Goal: Information Seeking & Learning: Learn about a topic

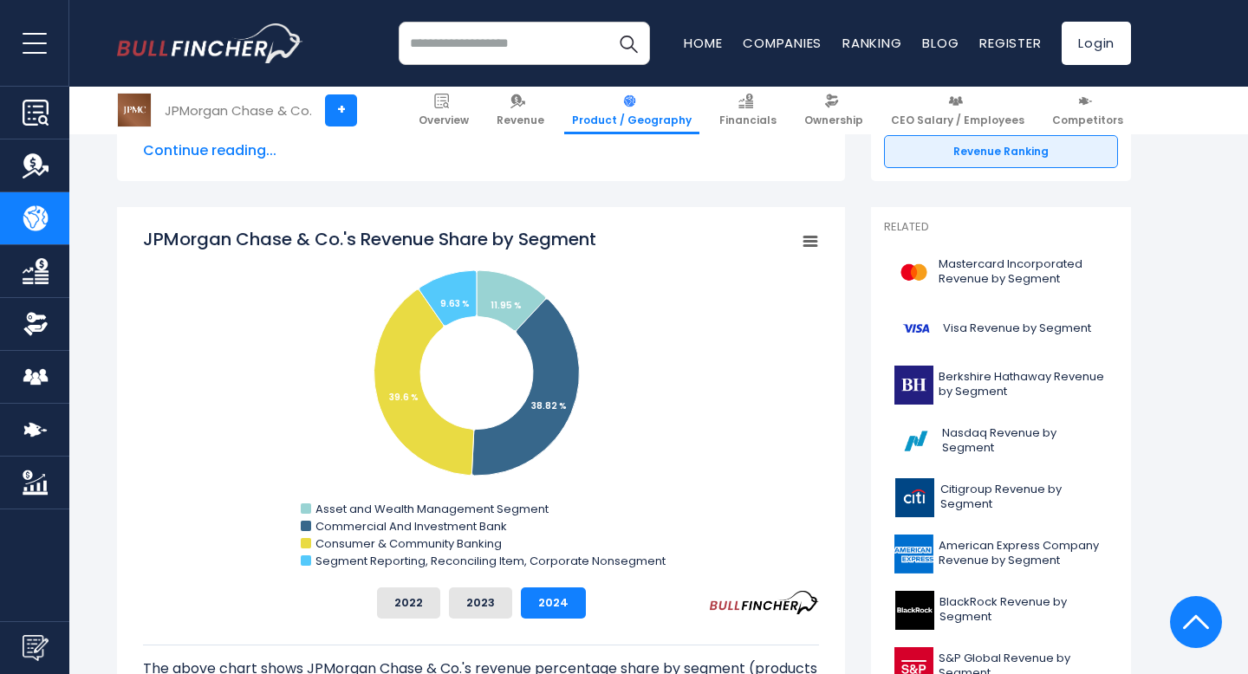
scroll to position [427, 0]
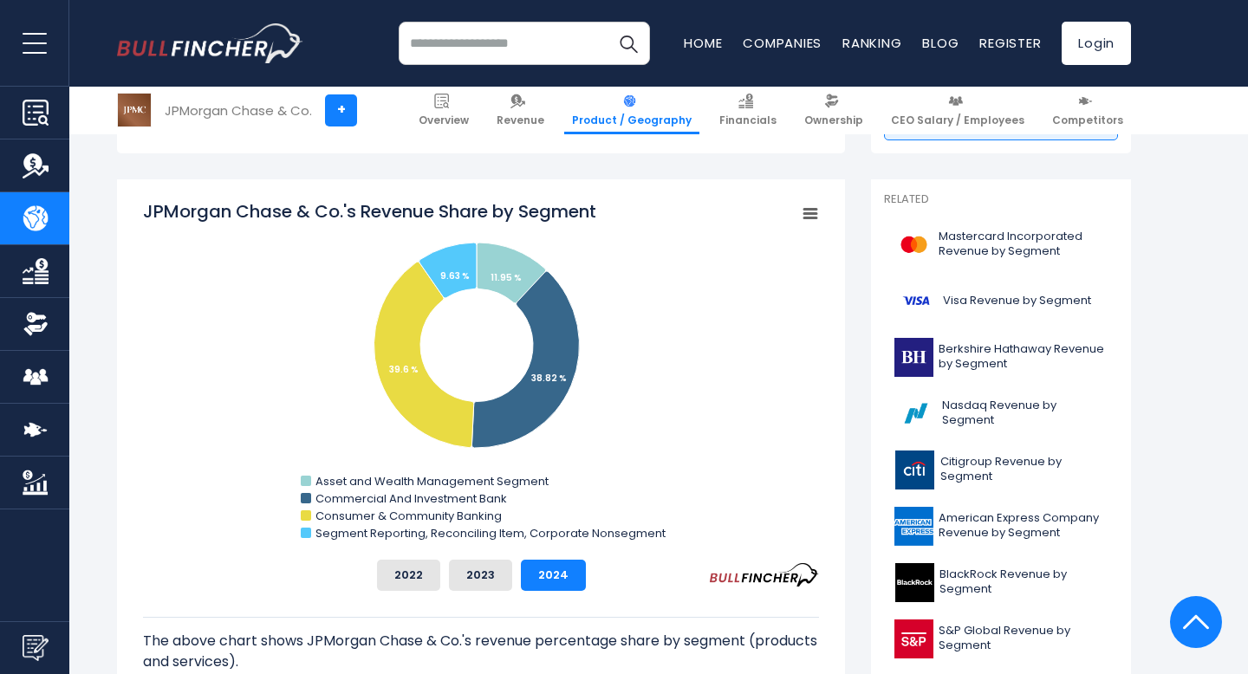
click at [454, 42] on input "search" at bounding box center [524, 43] width 251 height 43
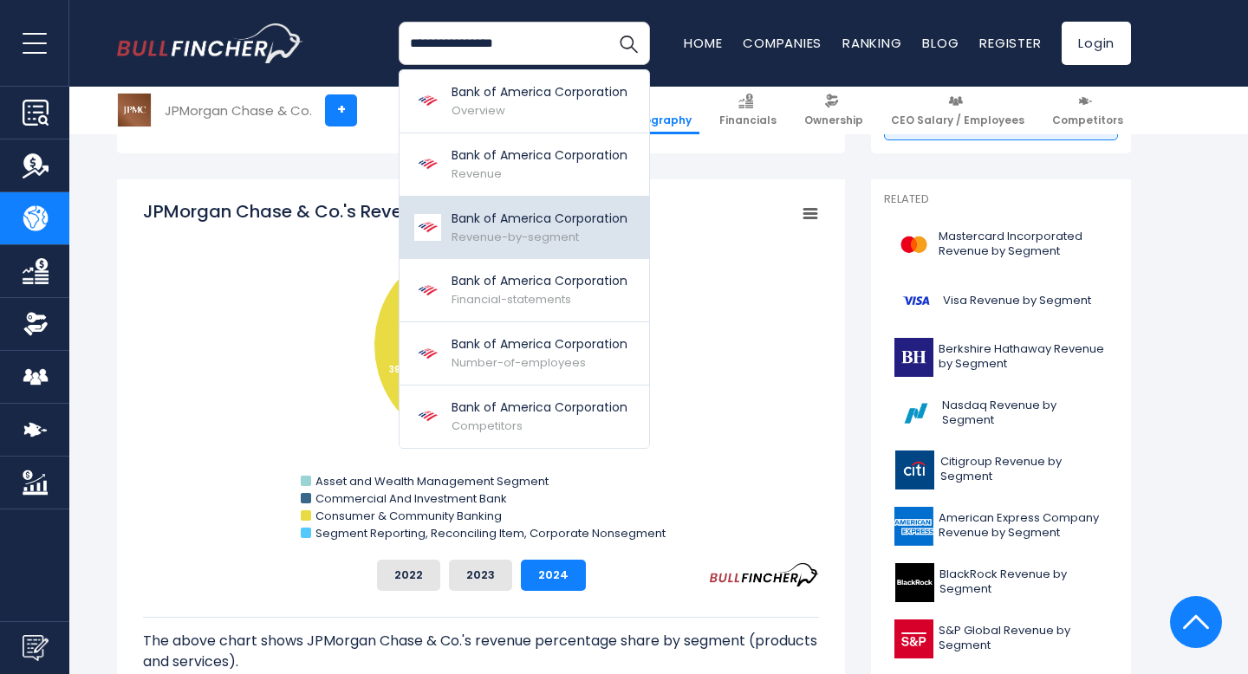
type input "**********"
click at [528, 222] on p "Bank of America Corporation" at bounding box center [539, 219] width 176 height 18
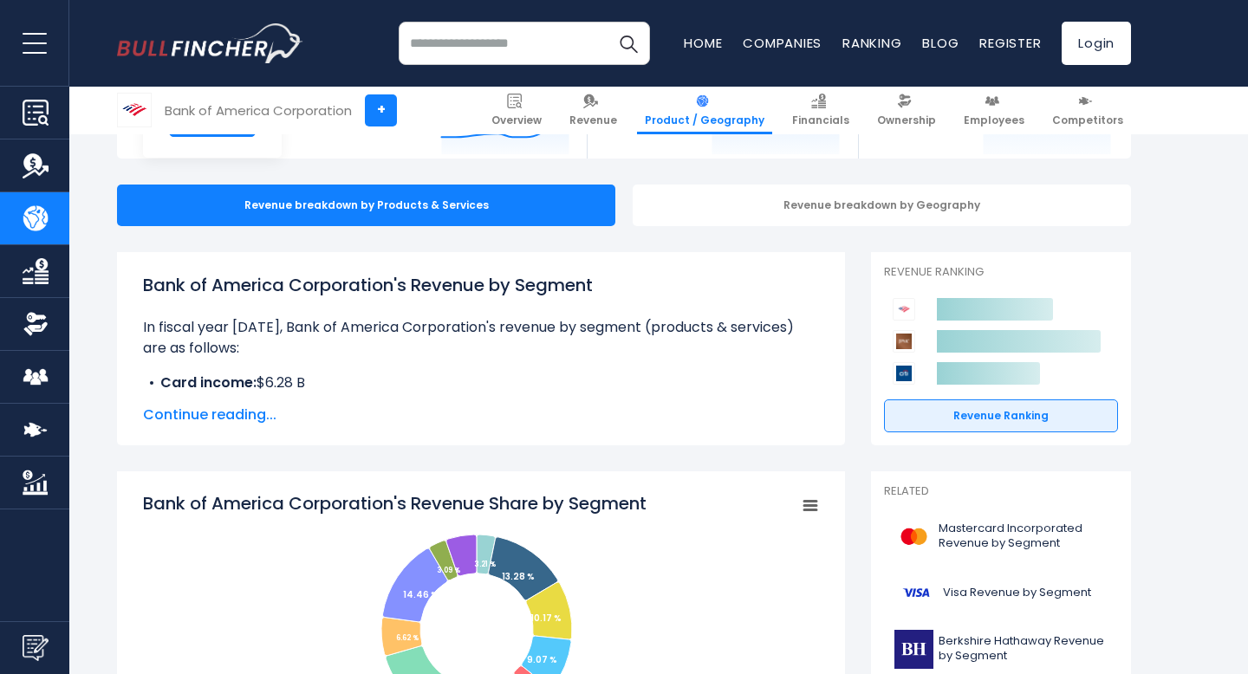
scroll to position [148, 0]
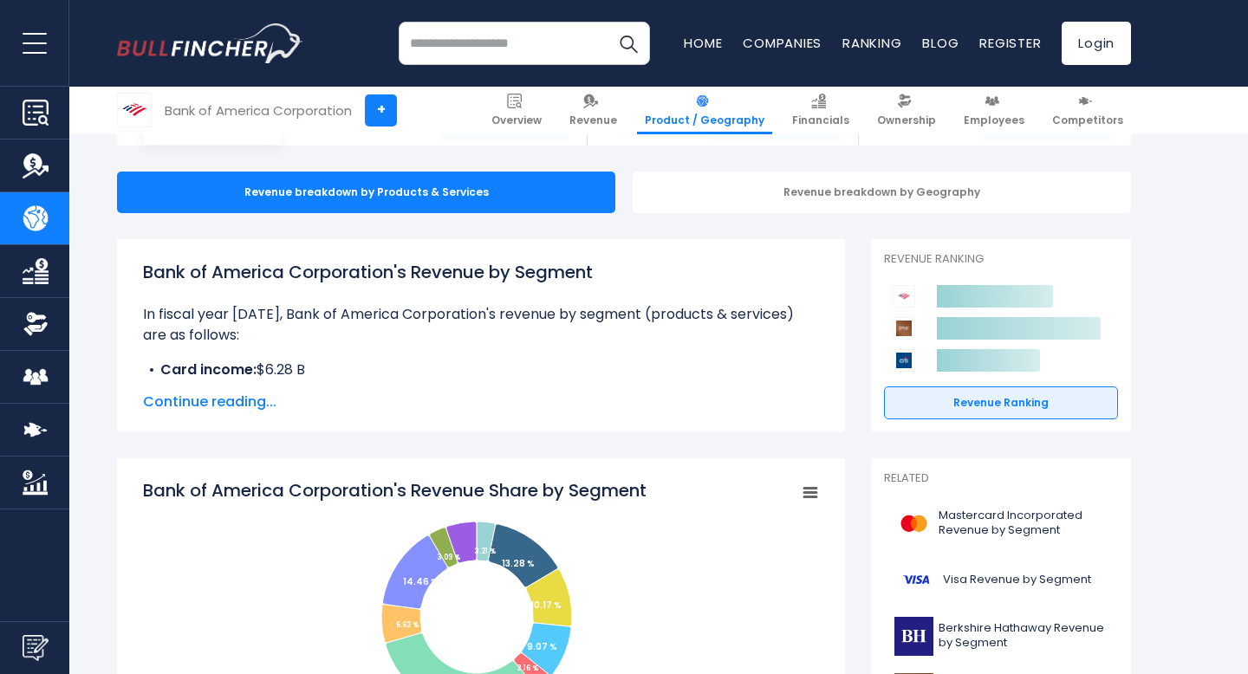
click at [231, 399] on span "Continue reading..." at bounding box center [481, 402] width 676 height 21
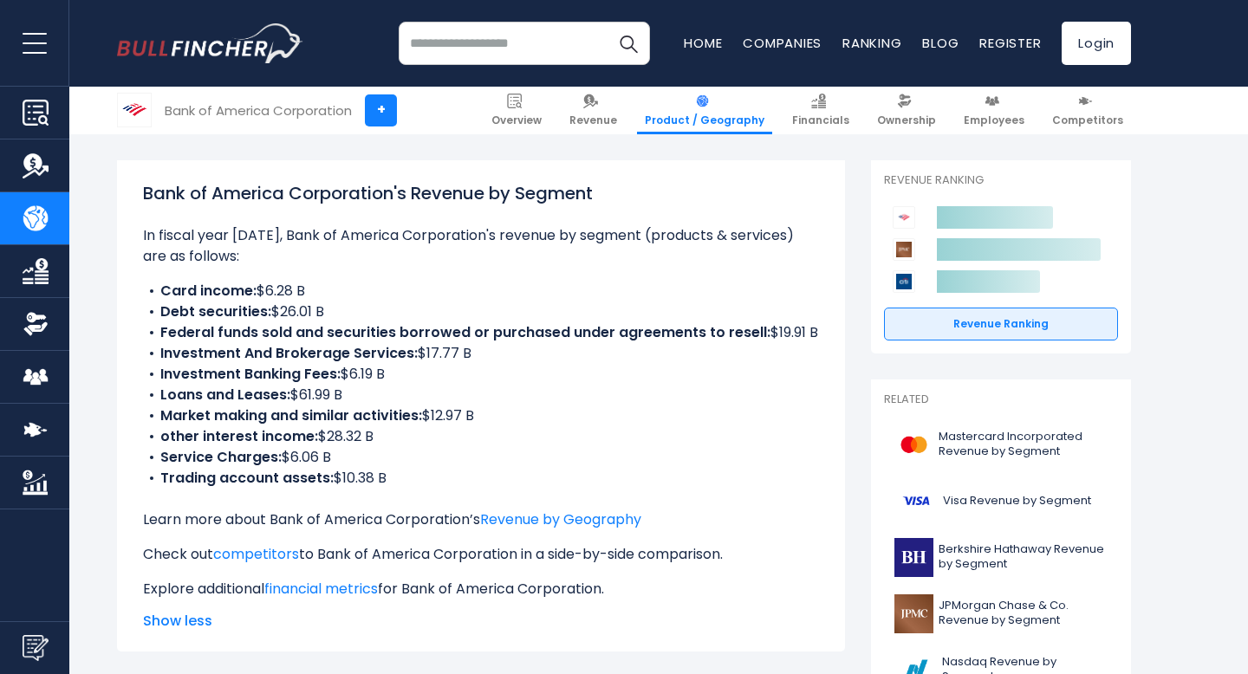
scroll to position [486, 0]
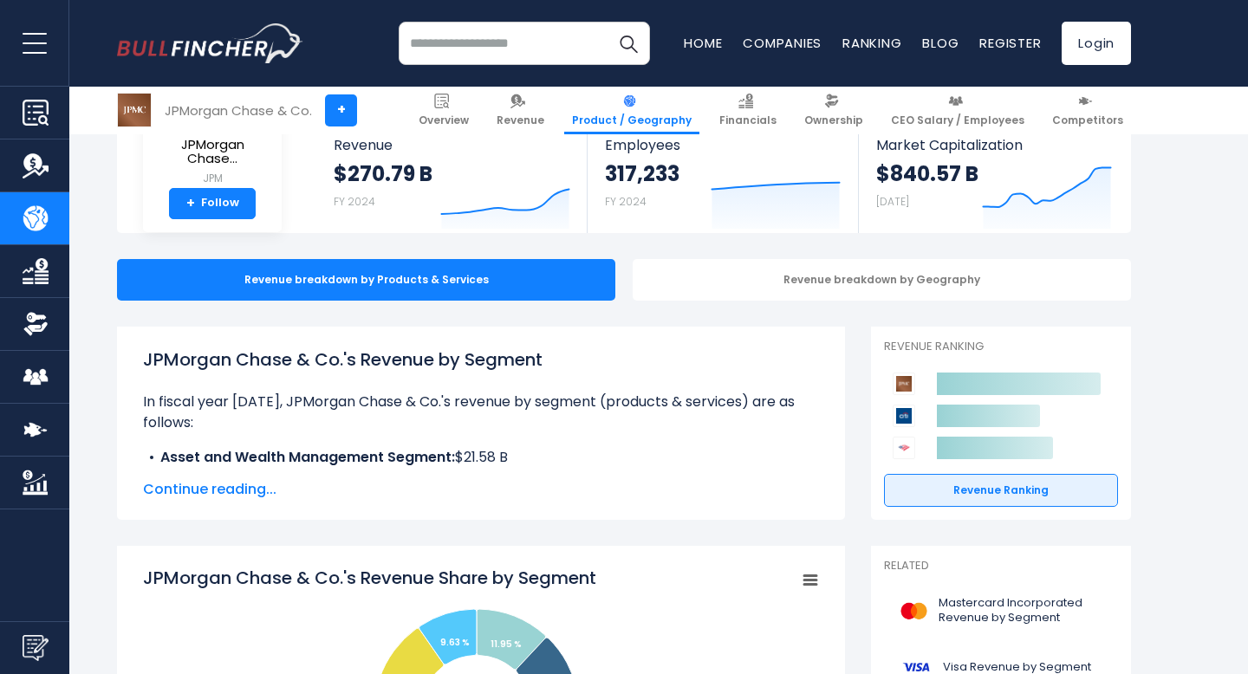
scroll to position [380, 0]
